Goal: Information Seeking & Learning: Learn about a topic

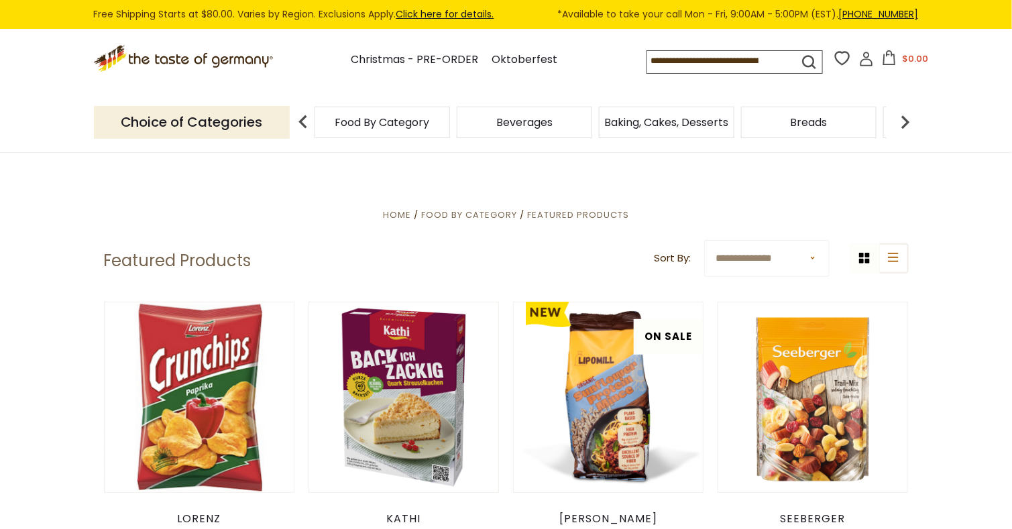
click at [904, 123] on img at bounding box center [905, 122] width 27 height 27
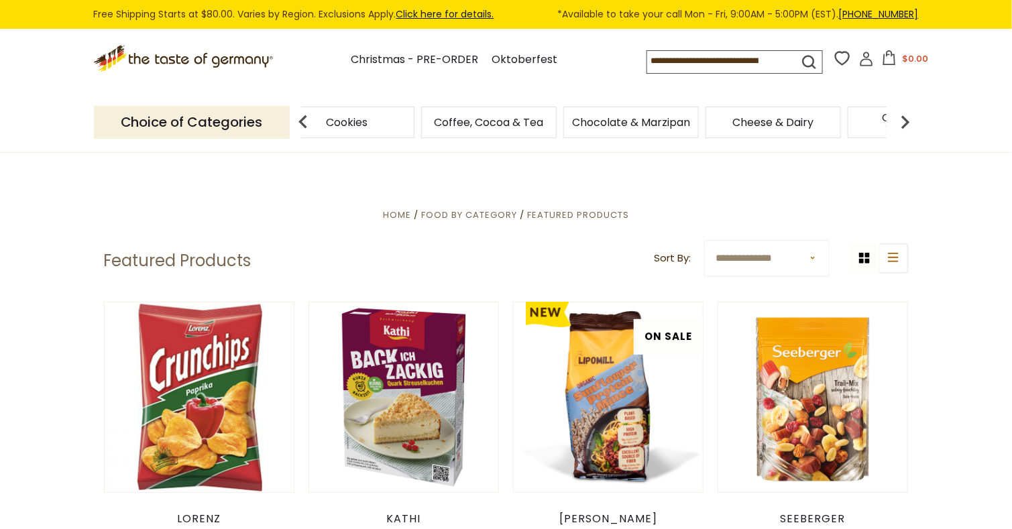
click at [904, 123] on img at bounding box center [905, 122] width 27 height 27
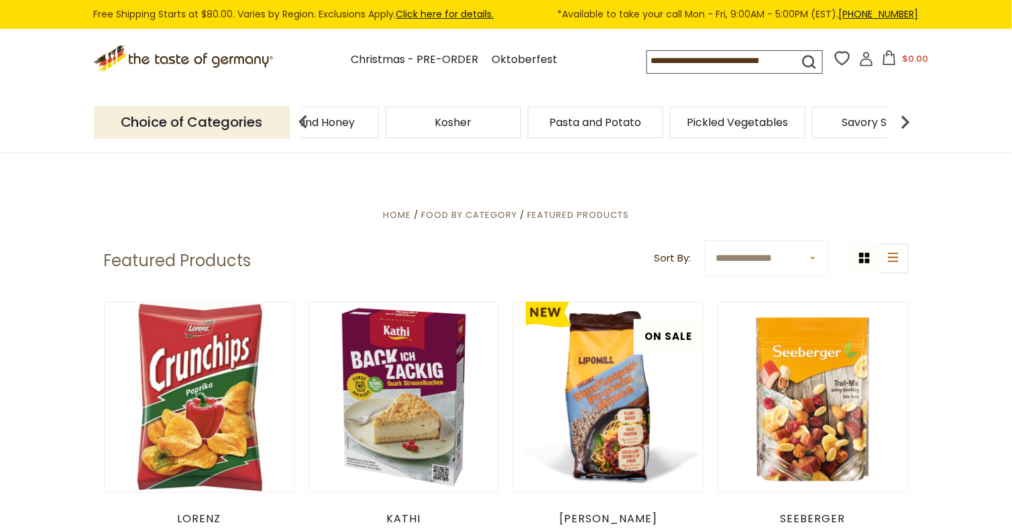
click at [904, 123] on img at bounding box center [905, 122] width 27 height 27
click at [681, 121] on span "Sausages" at bounding box center [691, 122] width 50 height 10
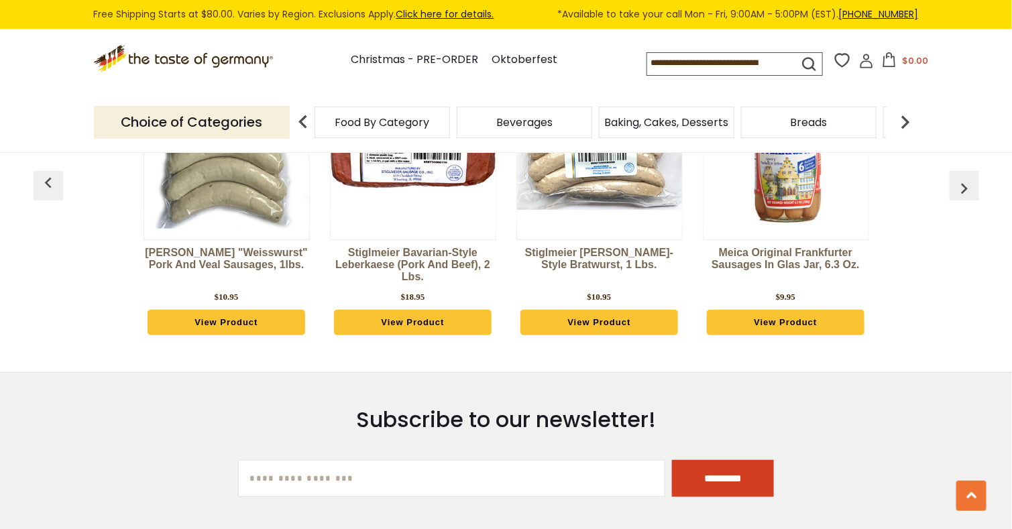
scroll to position [3956, 0]
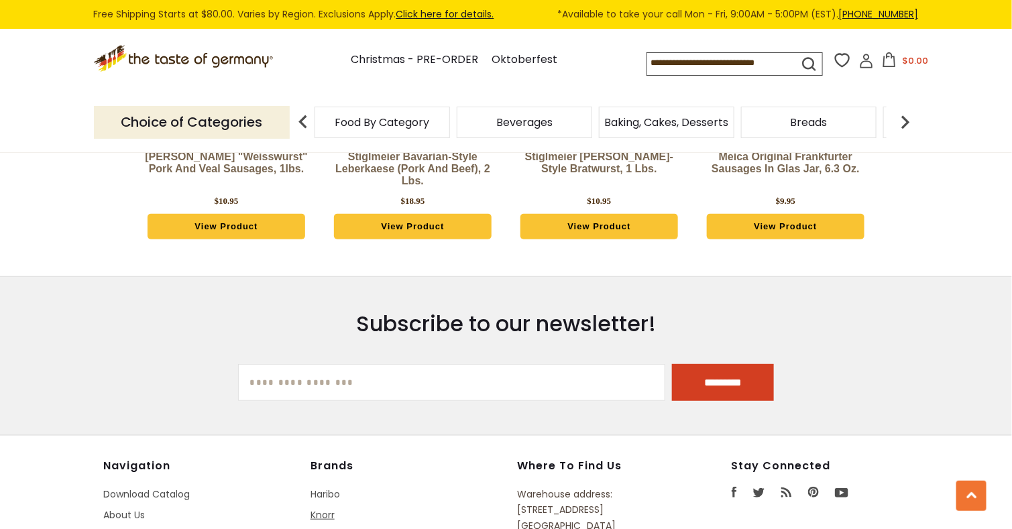
click at [325, 509] on link "Knorr" at bounding box center [323, 515] width 24 height 13
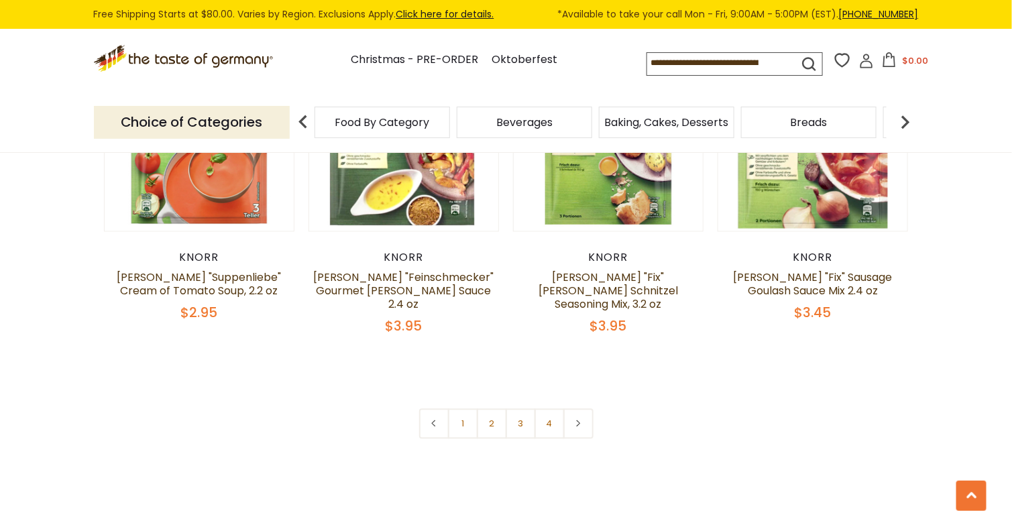
scroll to position [2952, 0]
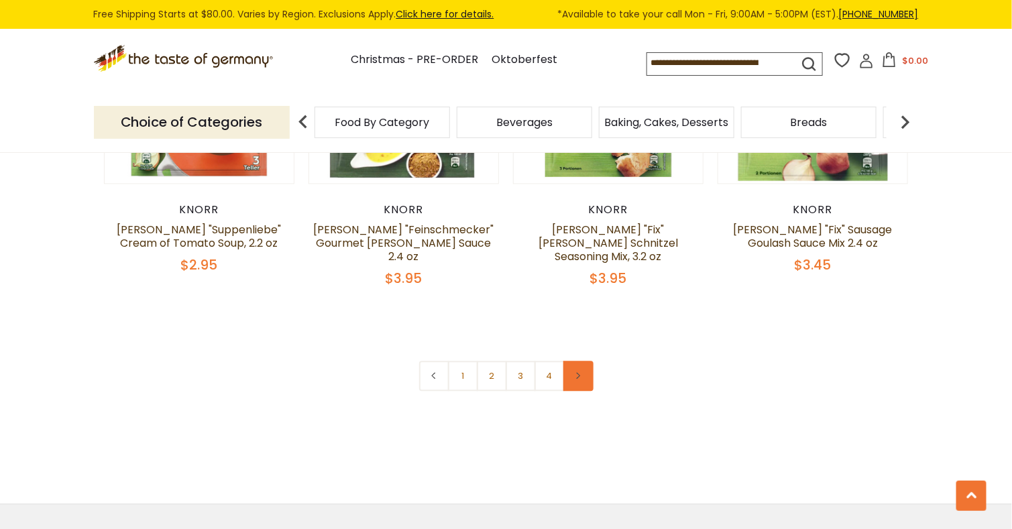
click at [585, 361] on link at bounding box center [579, 376] width 30 height 30
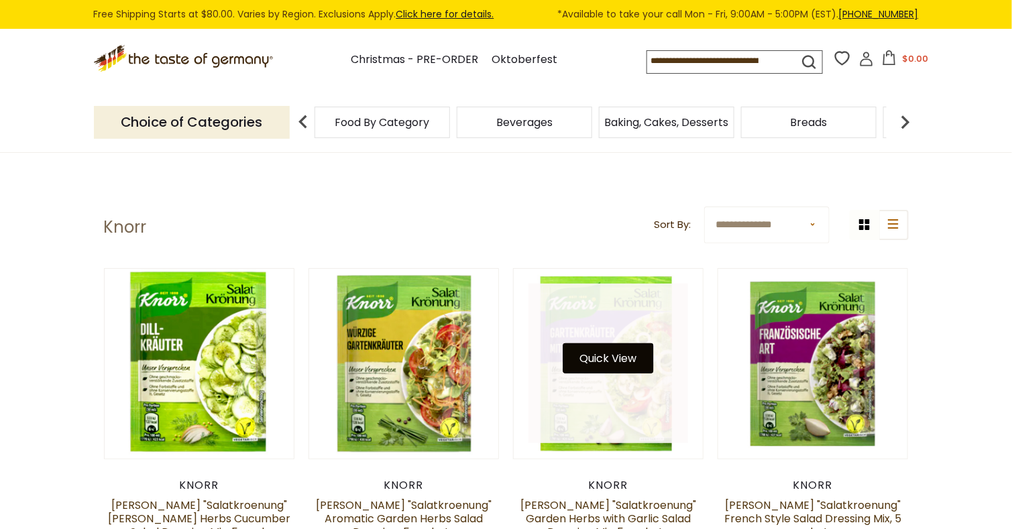
click at [615, 357] on button "Quick View" at bounding box center [609, 359] width 91 height 30
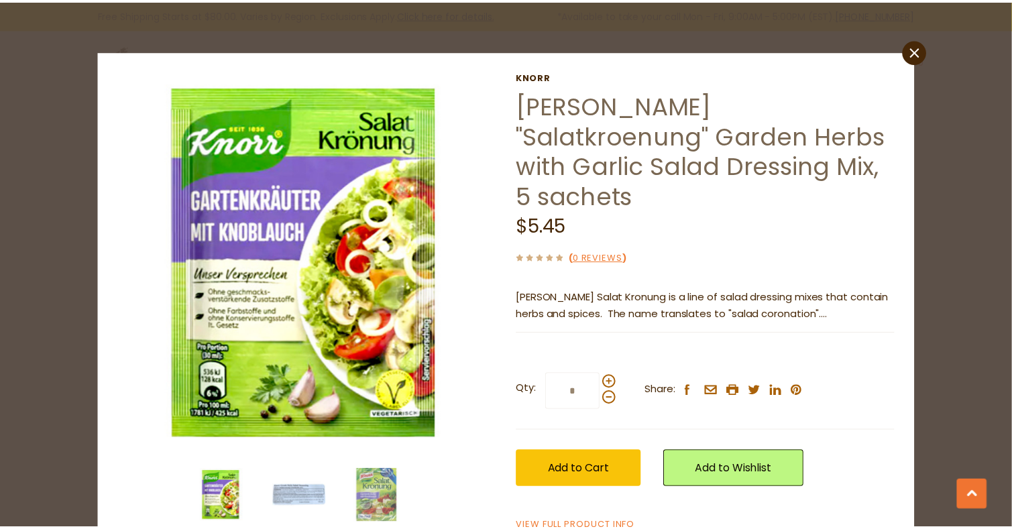
scroll to position [2952, 0]
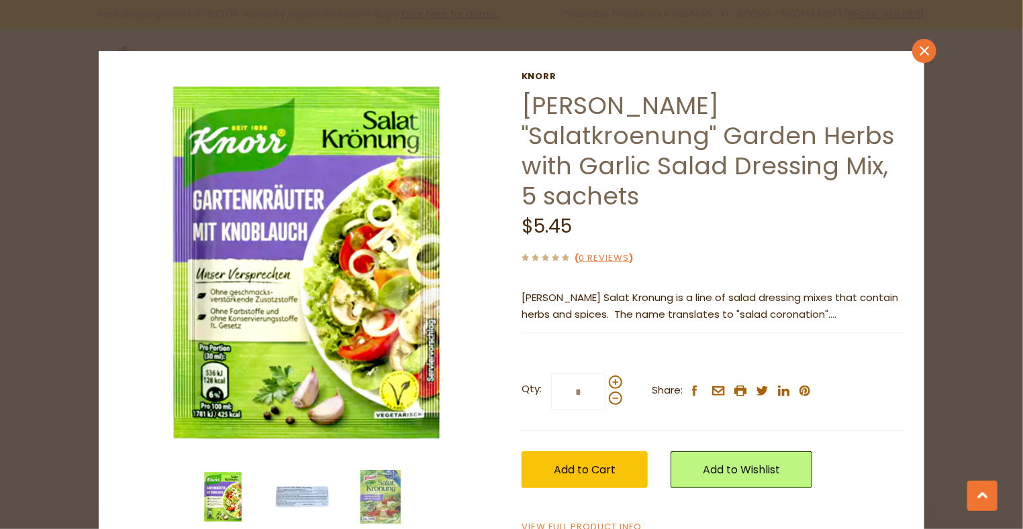
click at [919, 53] on icon at bounding box center [923, 50] width 9 height 9
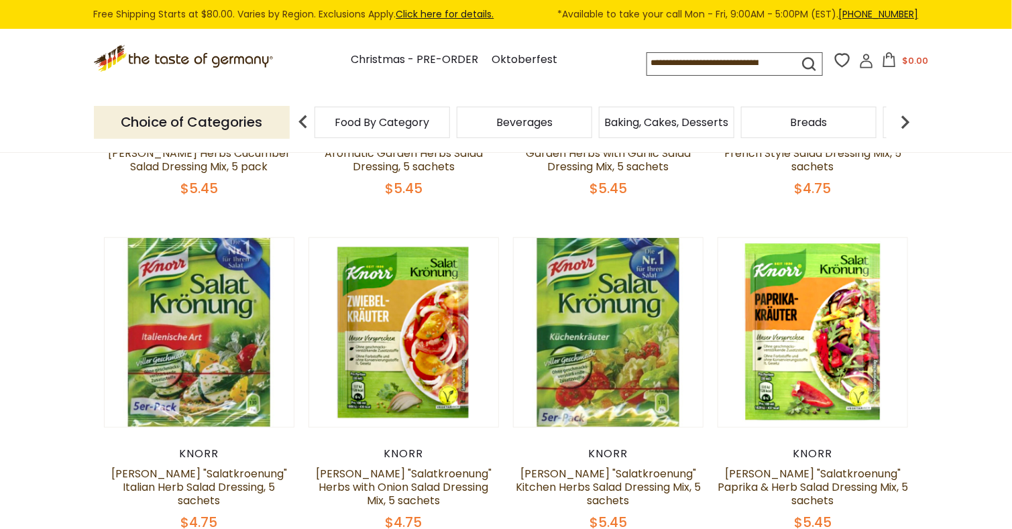
scroll to position [403, 0]
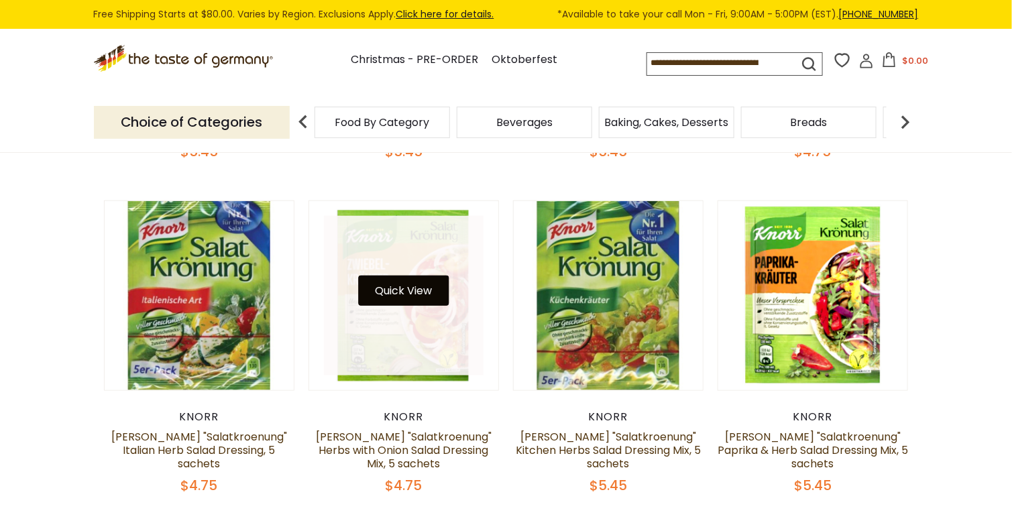
click at [410, 295] on button "Quick View" at bounding box center [403, 291] width 91 height 30
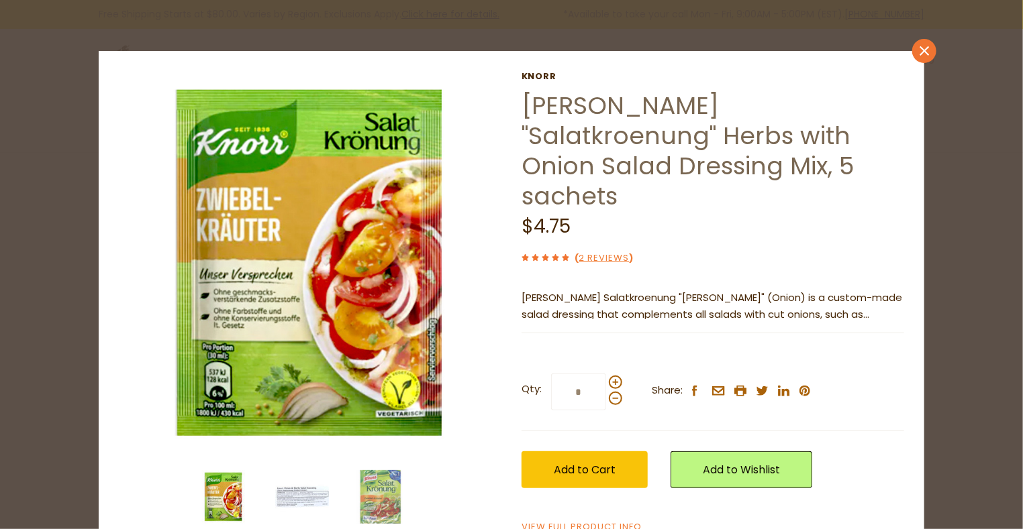
click at [919, 50] on icon "close" at bounding box center [924, 51] width 10 height 10
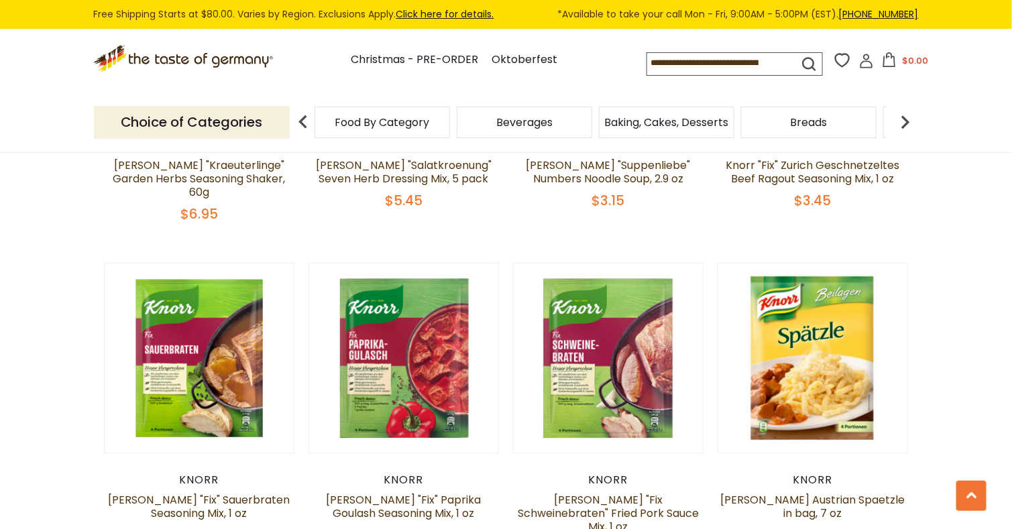
scroll to position [2415, 0]
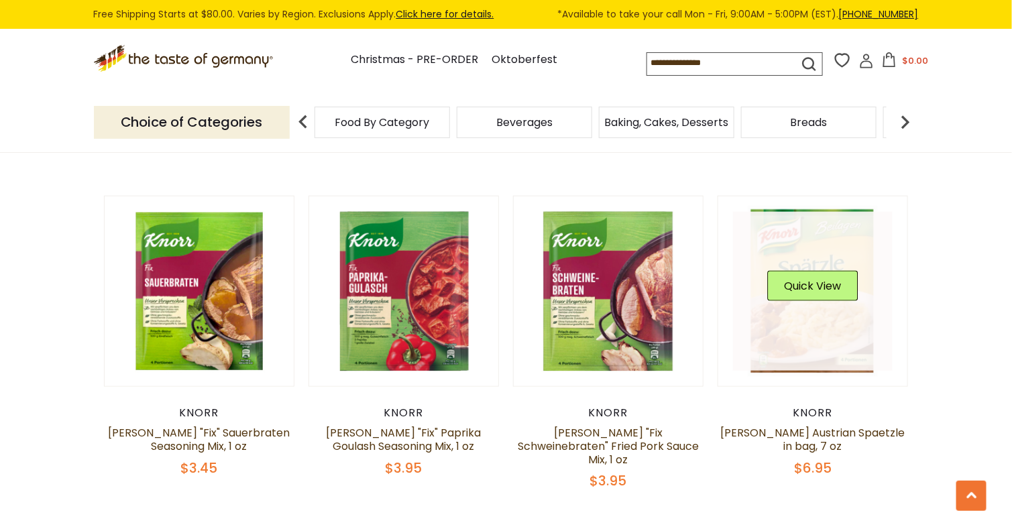
click at [829, 271] on div "Quick View" at bounding box center [813, 291] width 91 height 40
click at [826, 271] on button "Quick View" at bounding box center [813, 286] width 91 height 30
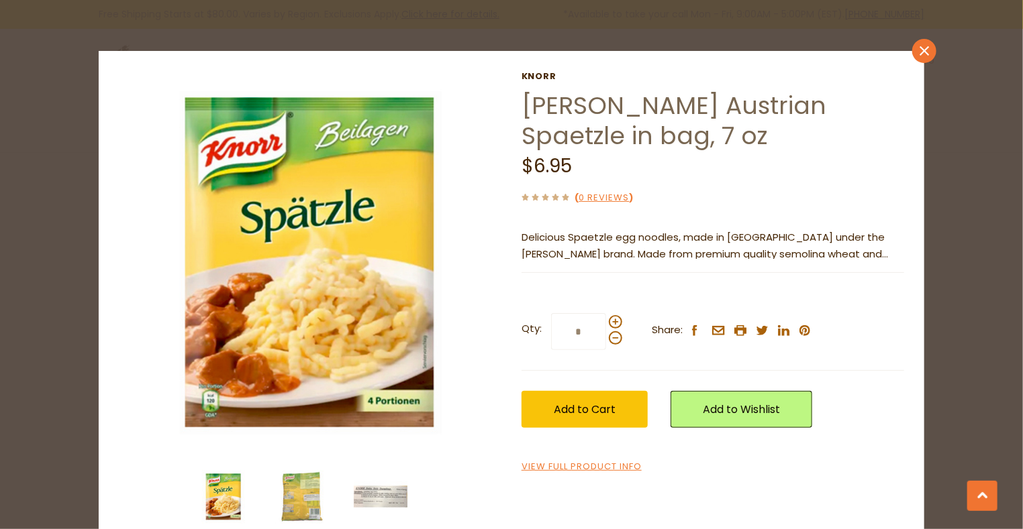
click at [919, 48] on icon "close" at bounding box center [924, 51] width 10 height 10
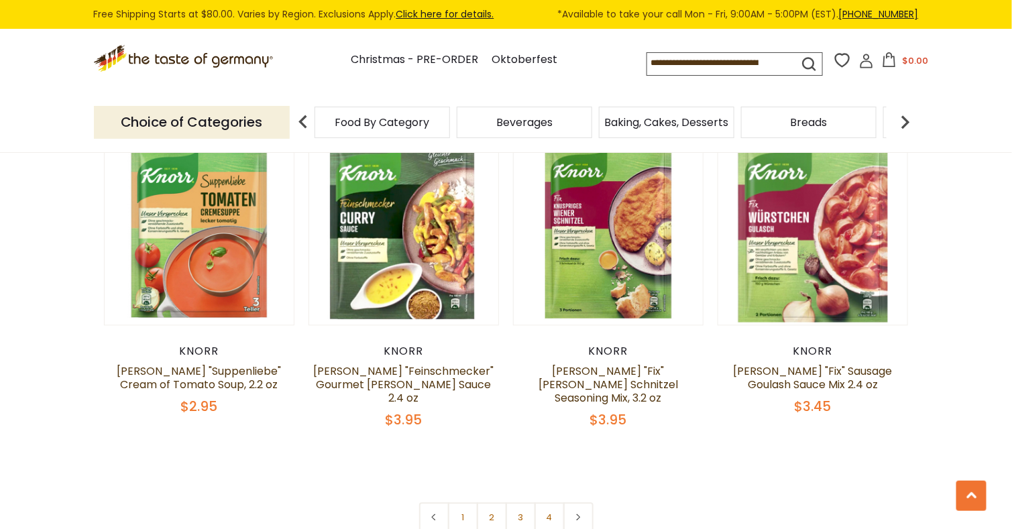
scroll to position [2818, 0]
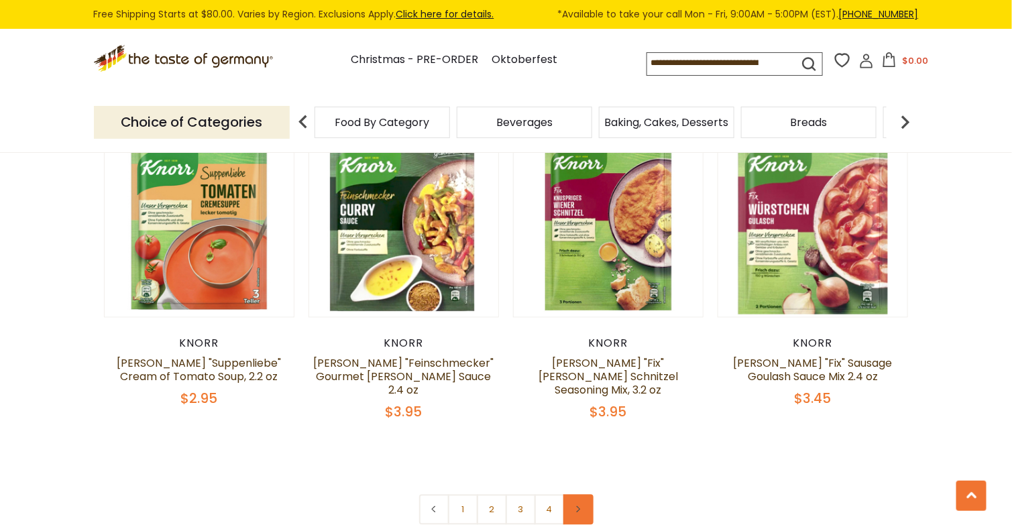
click at [583, 495] on link at bounding box center [579, 510] width 30 height 30
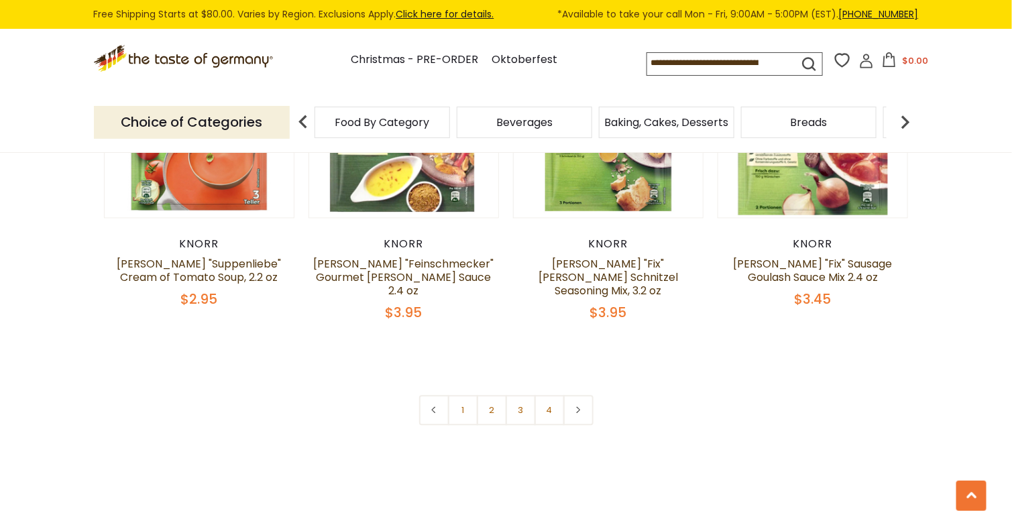
scroll to position [2952, 0]
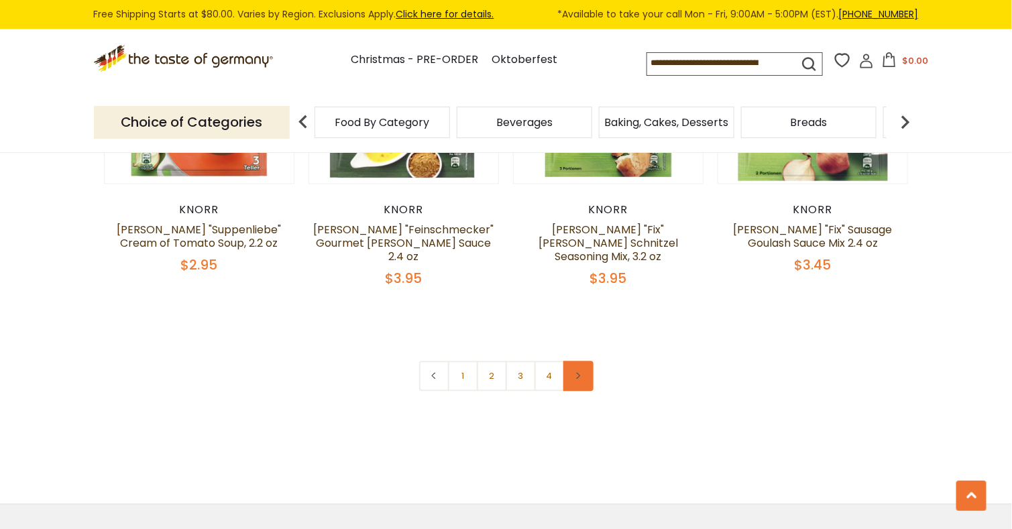
click at [581, 372] on icon at bounding box center [578, 375] width 8 height 7
click at [462, 361] on link "1" at bounding box center [463, 376] width 30 height 30
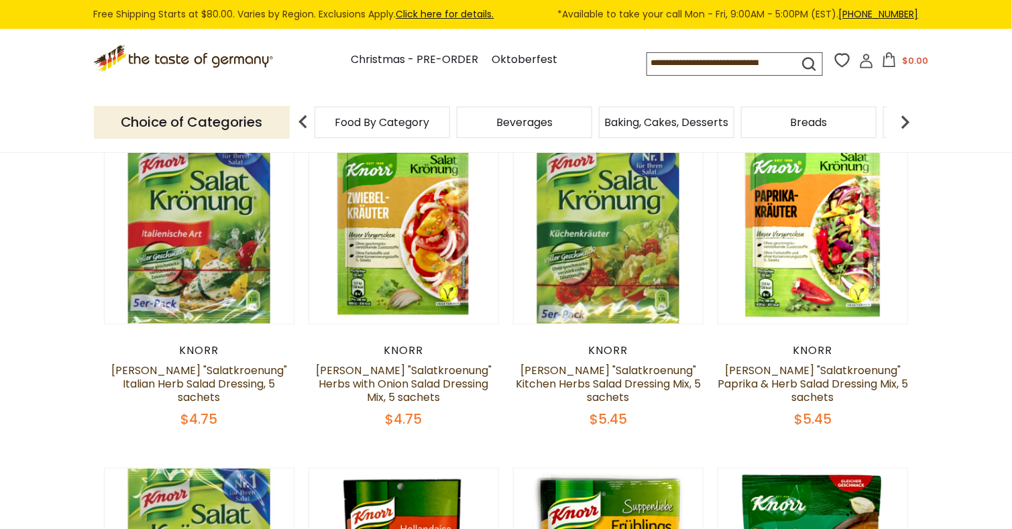
scroll to position [470, 0]
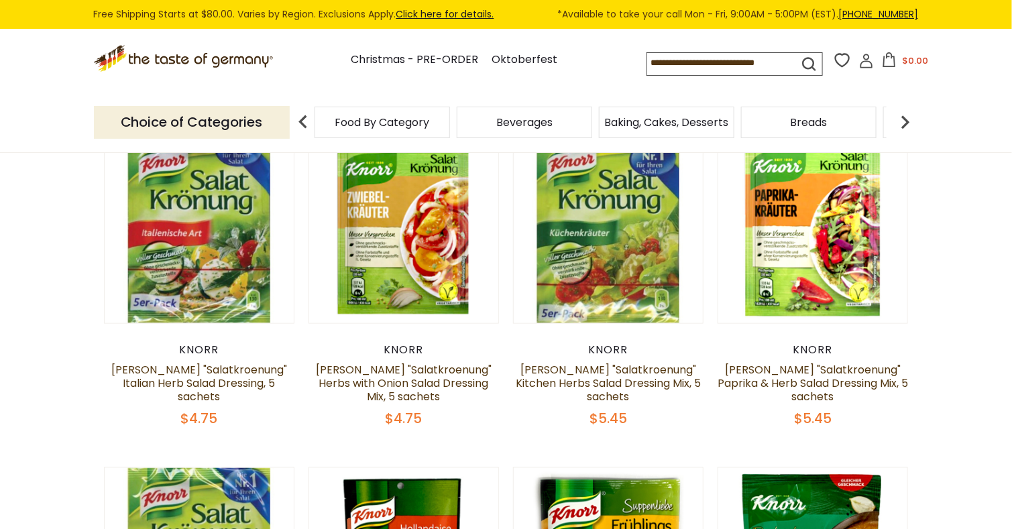
scroll to position [2818, 0]
